Goal: Task Accomplishment & Management: Manage account settings

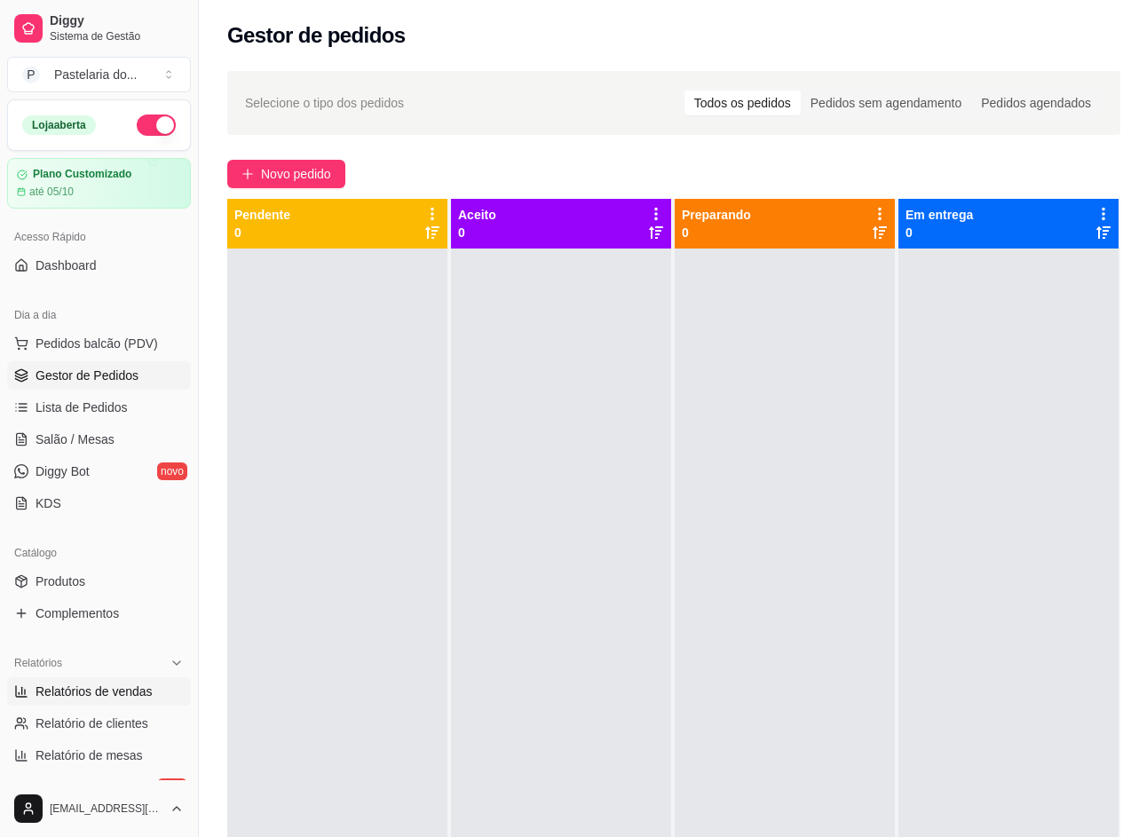
click at [98, 694] on span "Relatórios de vendas" at bounding box center [94, 692] width 117 height 18
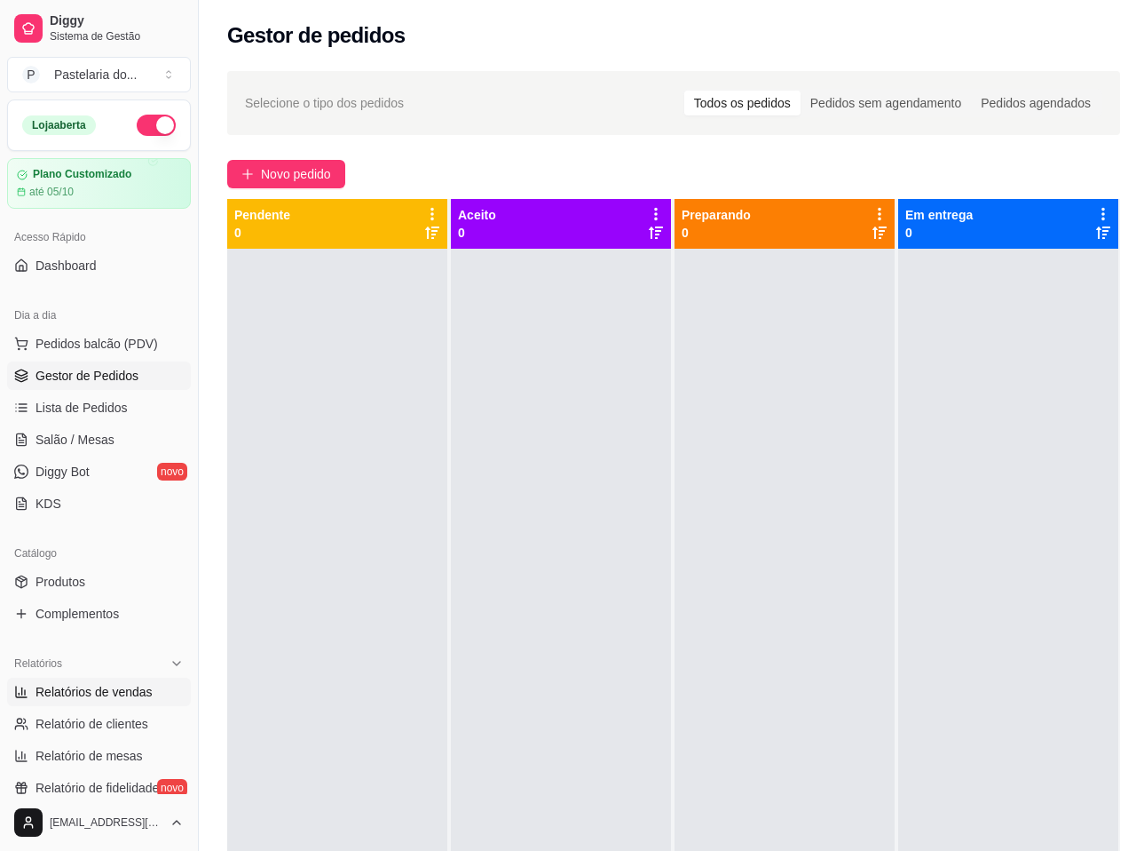
select select "ALL"
select select "0"
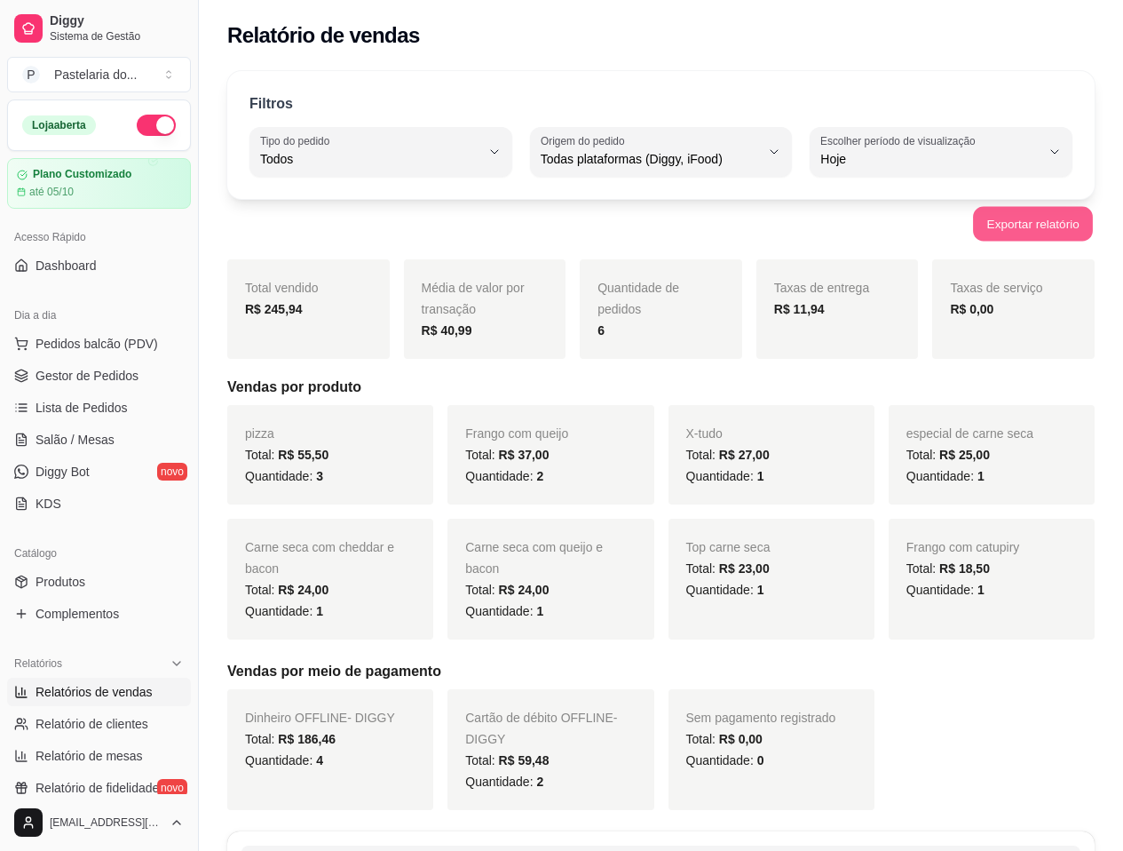
click at [996, 224] on button "Exportar relatório" at bounding box center [1033, 224] width 120 height 35
click at [996, 224] on div "Exportar relatório" at bounding box center [660, 224] width 867 height 36
click at [1009, 226] on button "Exportar relatório" at bounding box center [1032, 224] width 123 height 36
click at [110, 379] on span "Gestor de Pedidos" at bounding box center [87, 376] width 103 height 18
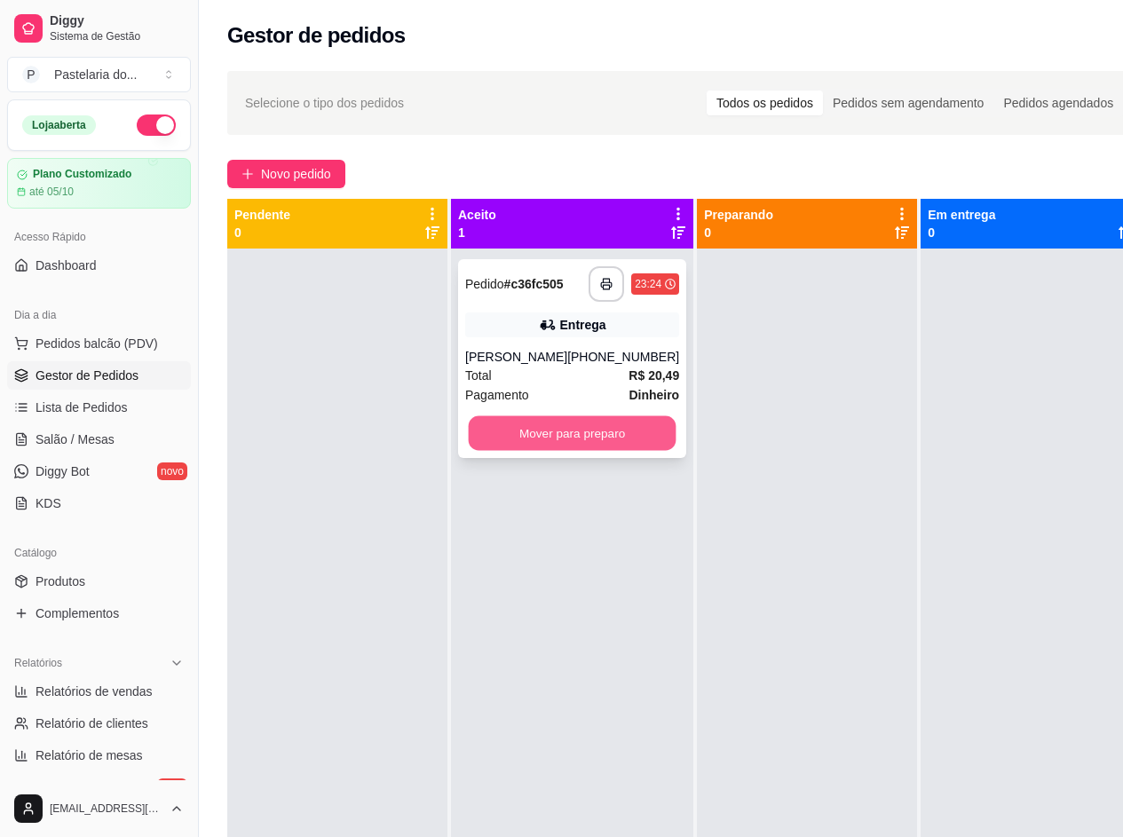
click at [560, 423] on button "Mover para preparo" at bounding box center [573, 433] width 208 height 35
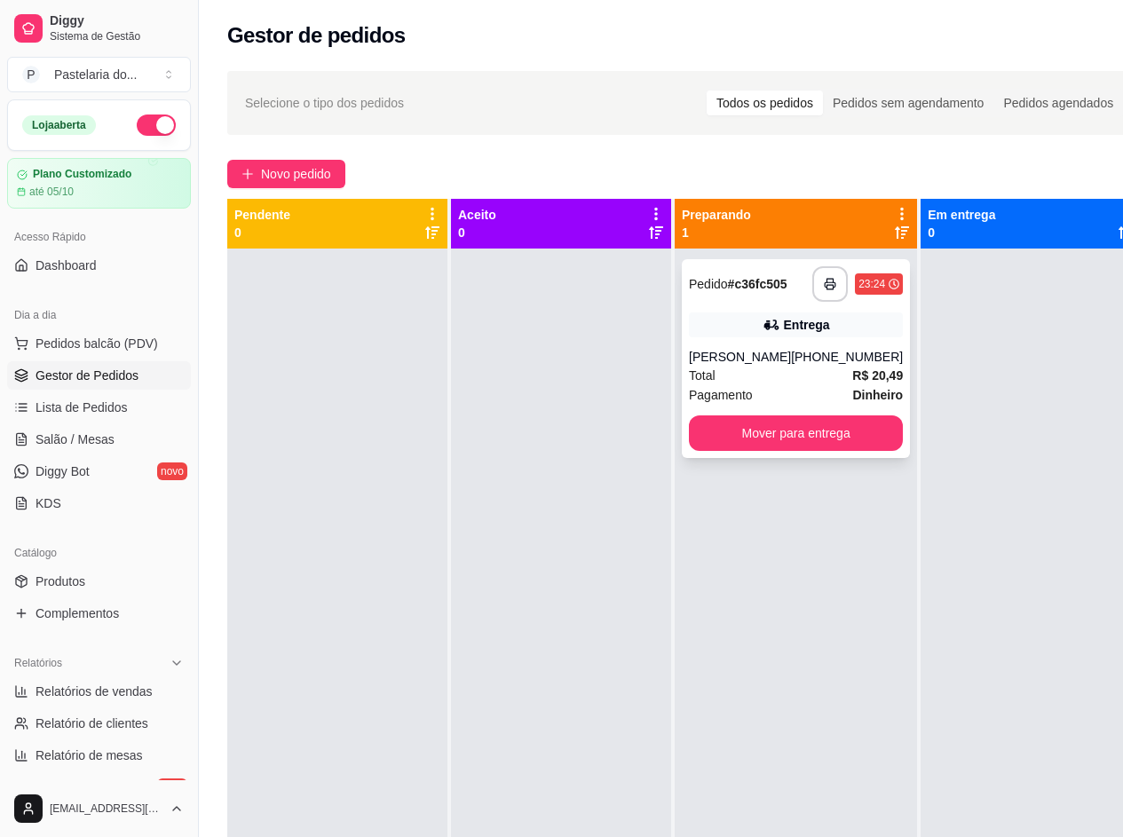
click at [752, 354] on div "[PERSON_NAME]" at bounding box center [740, 357] width 102 height 18
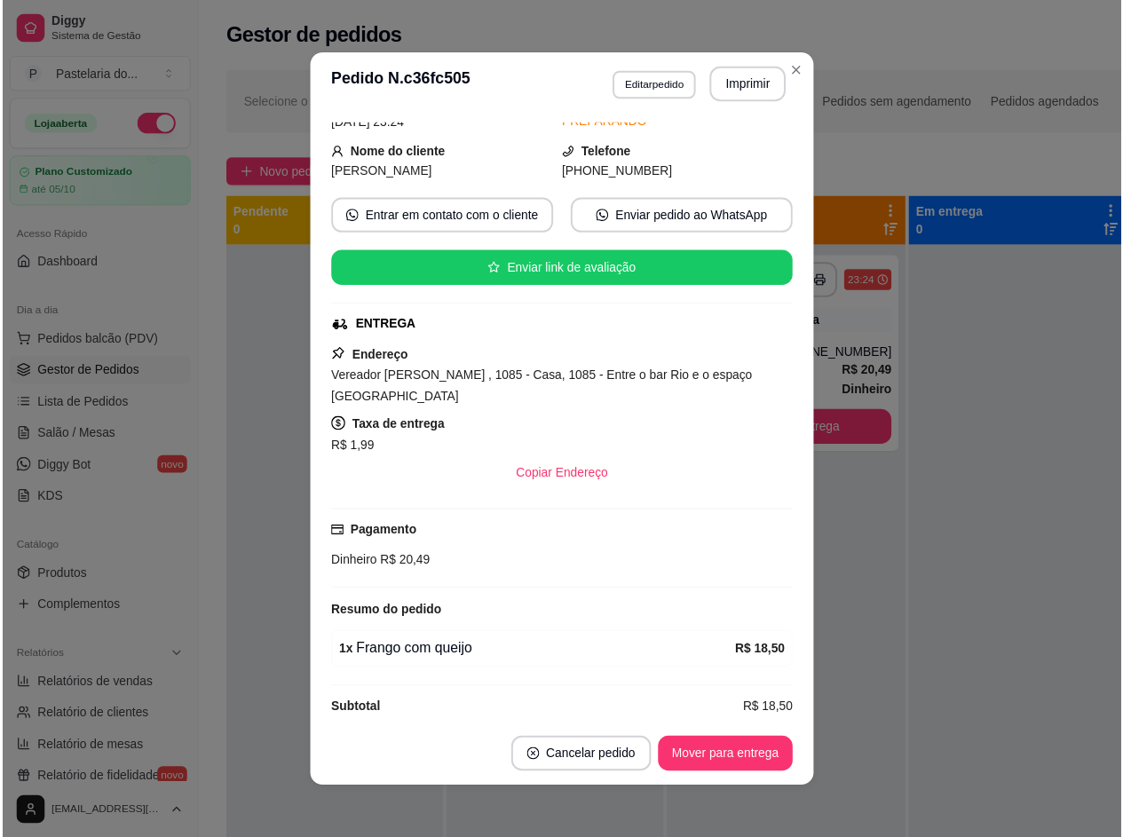
scroll to position [109, 0]
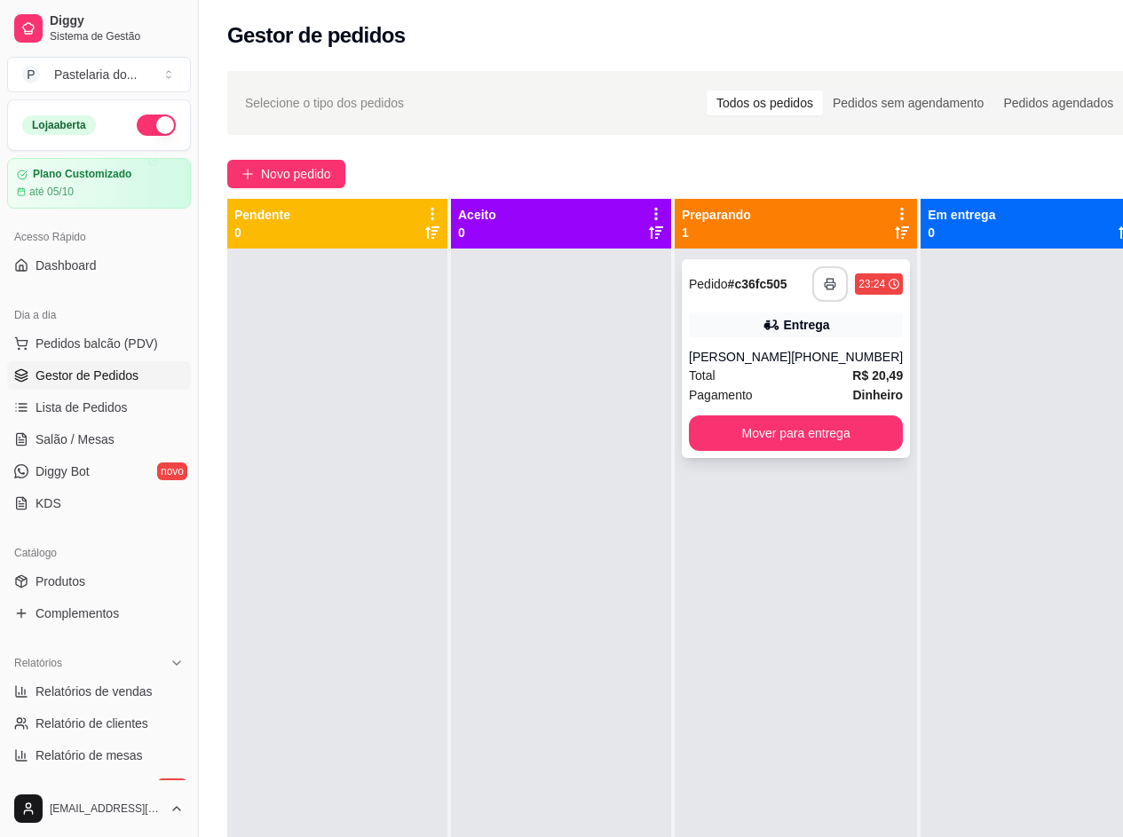
click at [824, 288] on icon "button" at bounding box center [830, 284] width 12 height 12
click at [836, 443] on button "Mover para entrega" at bounding box center [796, 433] width 214 height 36
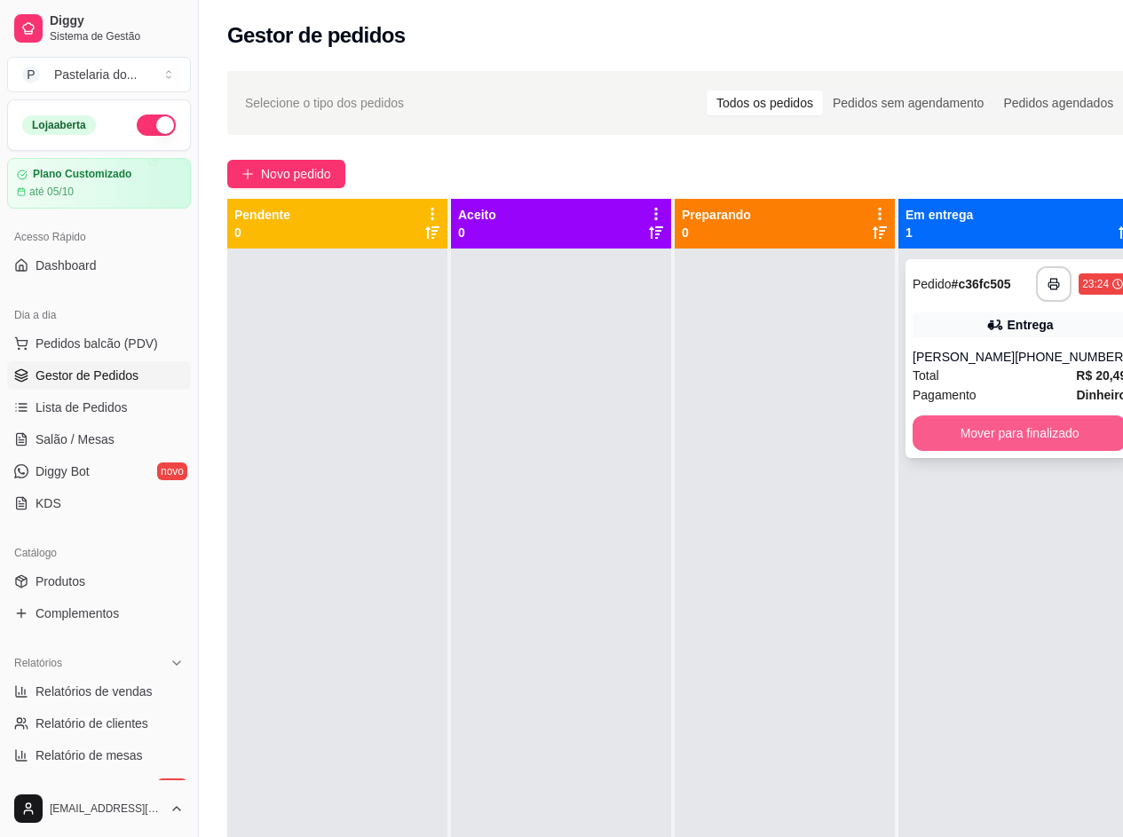
click at [947, 416] on button "Mover para finalizado" at bounding box center [1020, 433] width 214 height 36
